Goal: Task Accomplishment & Management: Complete application form

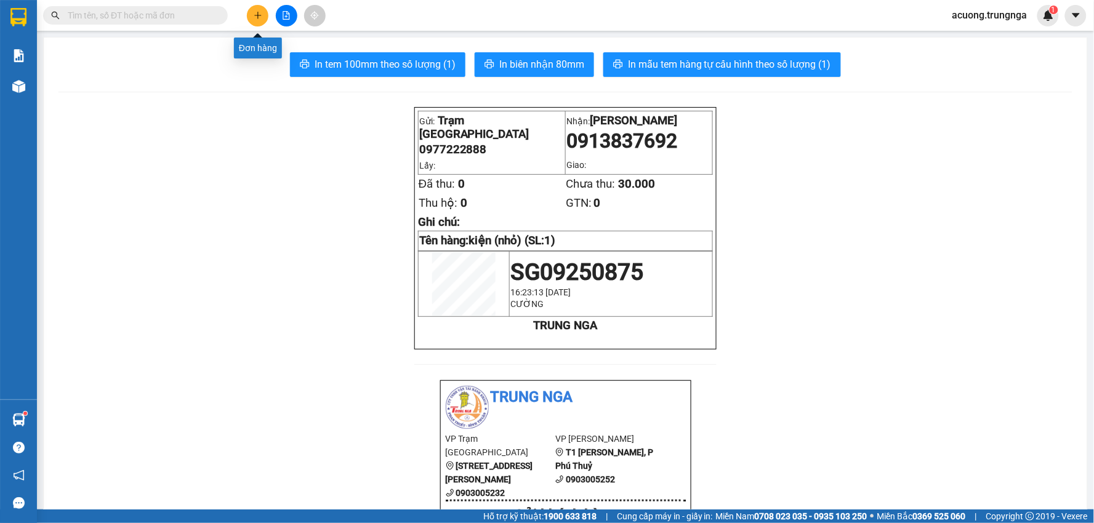
click at [260, 14] on icon "plus" at bounding box center [258, 15] width 9 height 9
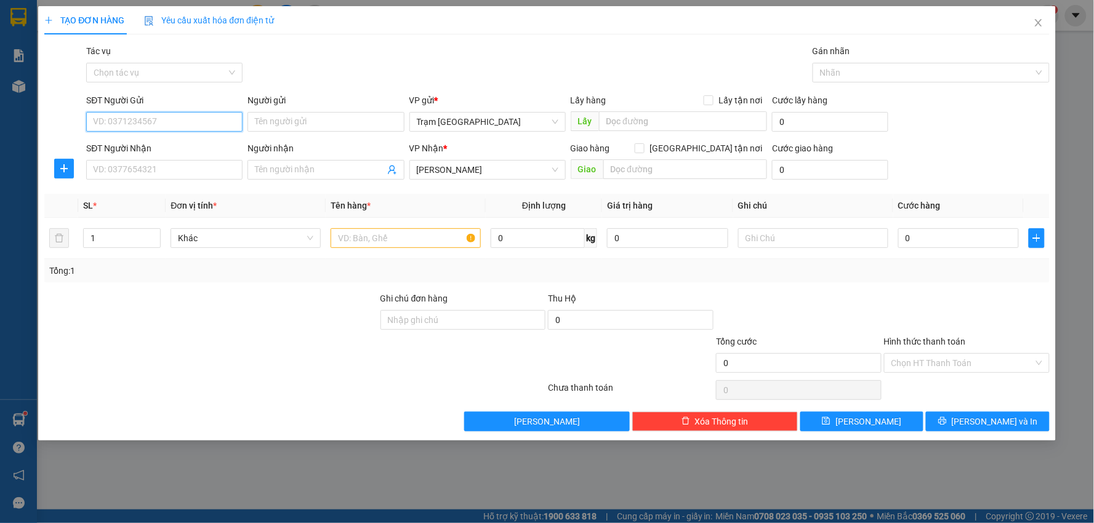
click at [205, 127] on input "SĐT Người Gửi" at bounding box center [164, 122] width 156 height 20
type input "0392682088"
type input "Diệp Trà"
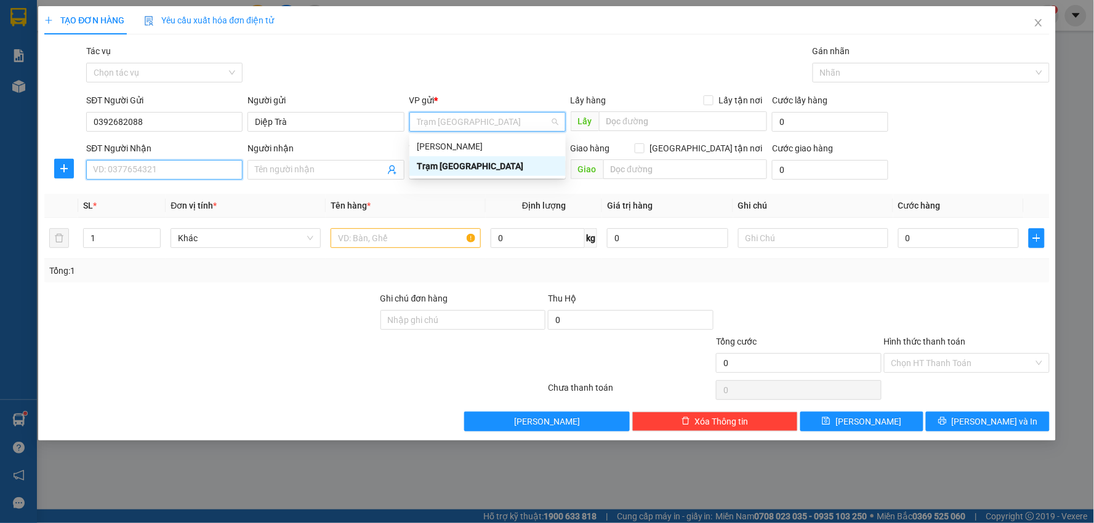
click at [211, 167] on input "SĐT Người Nhận" at bounding box center [164, 170] width 156 height 20
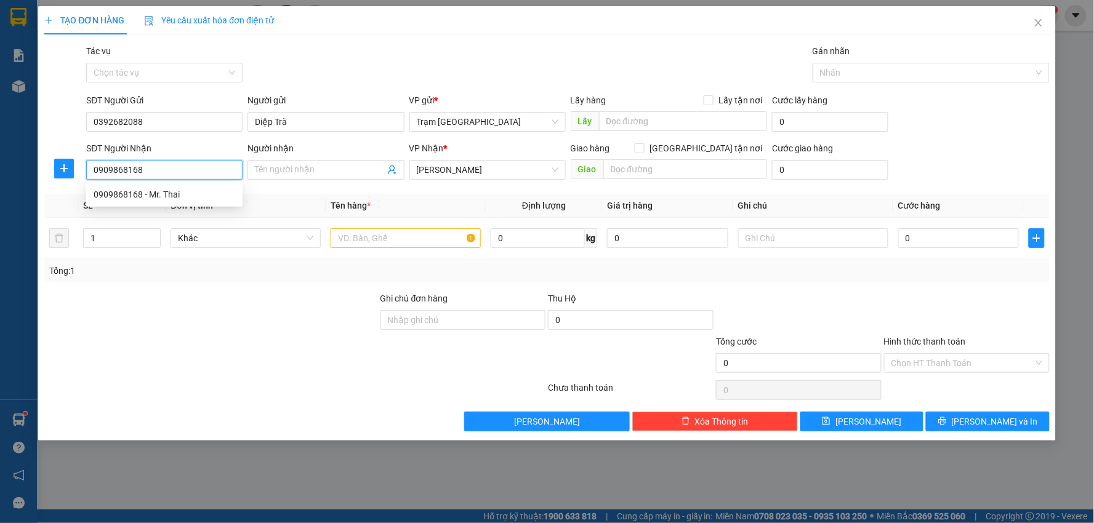
type input "0909868168"
type input "Mr. Thai"
type input "30.000"
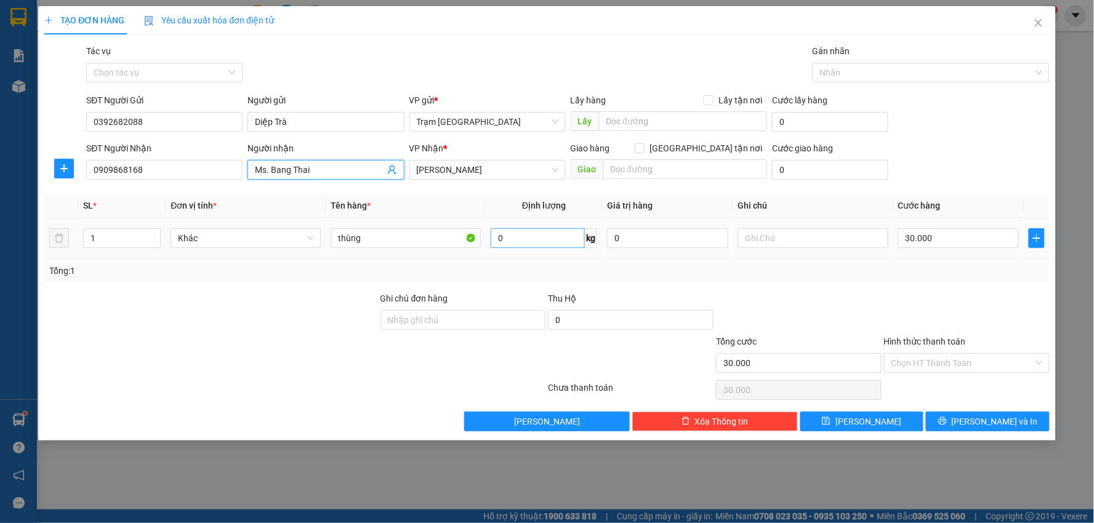
type input "Ms. Bang Thai"
click at [538, 232] on input "0" at bounding box center [538, 238] width 94 height 20
type input "10"
type input "000.005"
type input "5"
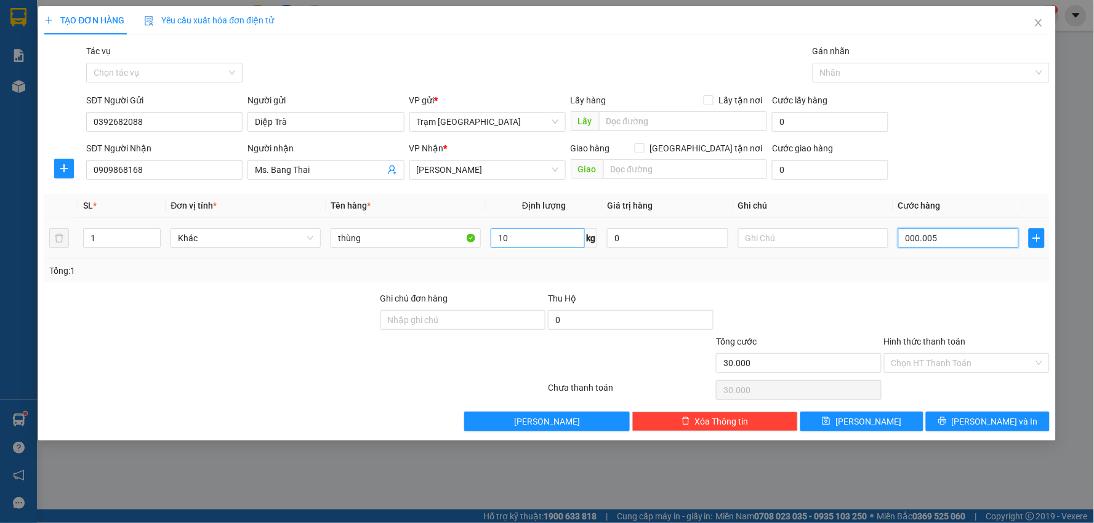
type input "5"
type input "50"
type input "00.000.050"
type input "50.000"
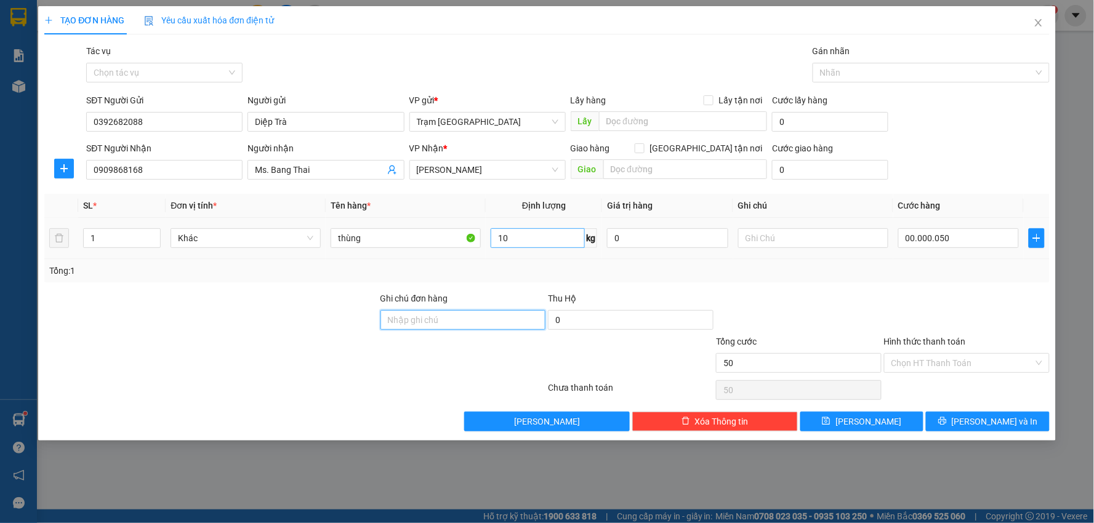
type input "50.000"
click at [950, 421] on button "[PERSON_NAME] và In" at bounding box center [988, 422] width 124 height 20
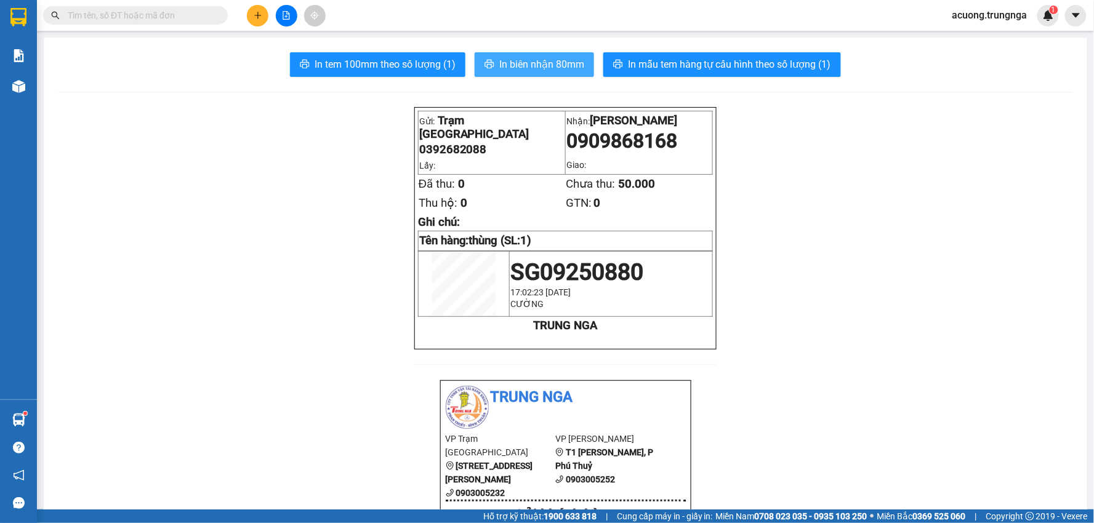
click at [502, 59] on span "In biên nhận 80mm" at bounding box center [541, 64] width 85 height 15
